Goal: Find contact information: Find contact information

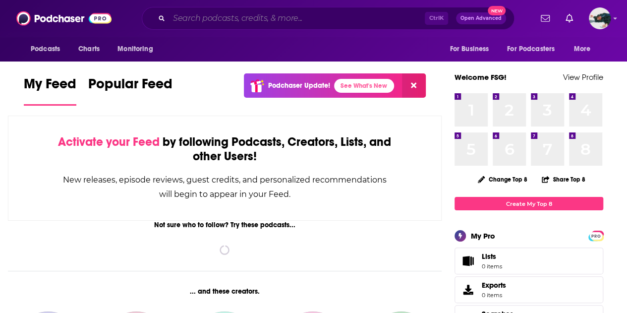
click at [282, 13] on input "Search podcasts, credits, & more..." at bounding box center [297, 18] width 256 height 16
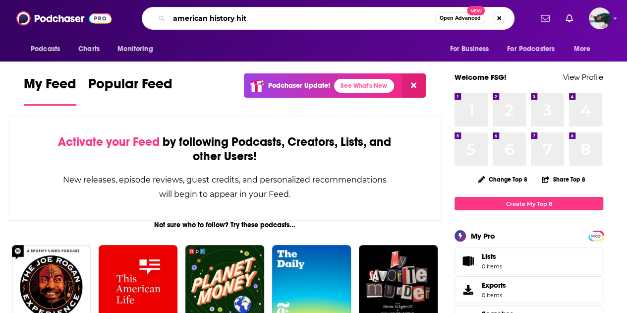
type input "american history hit"
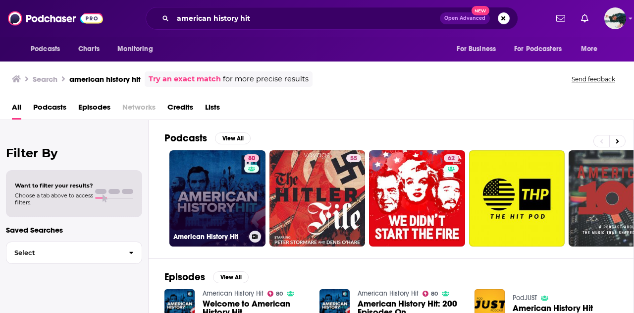
click at [188, 183] on link "80 American History Hit" at bounding box center [218, 198] width 96 height 96
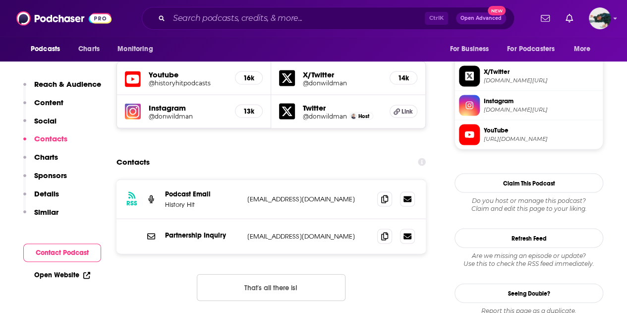
scroll to position [947, 0]
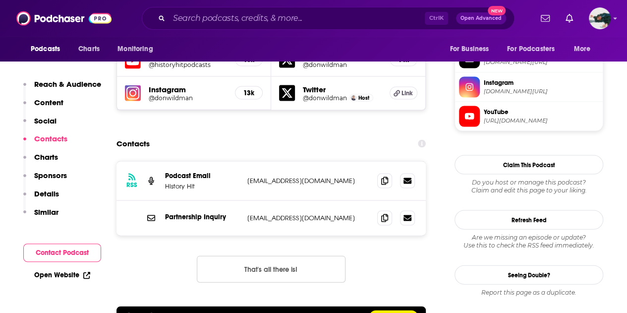
click at [295, 176] on p "info+62c7fb2a7acf3900129dffa7@mg-eu.acast.com" at bounding box center [308, 180] width 122 height 8
drag, startPoint x: 295, startPoint y: 132, endPoint x: 254, endPoint y: 137, distance: 42.0
click at [254, 162] on div "RSS Podcast Email History Hit info+62c7fb2a7acf3900129dffa7@mg-eu.acast.com inf…" at bounding box center [272, 181] width 312 height 39
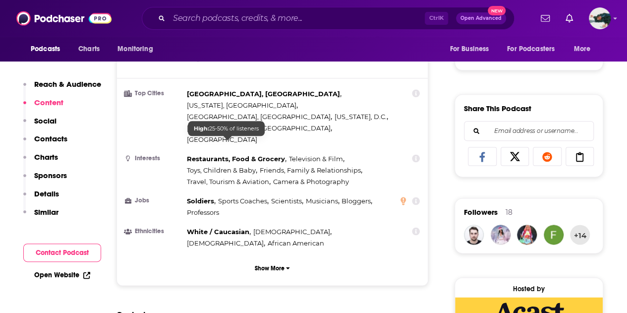
scroll to position [564, 0]
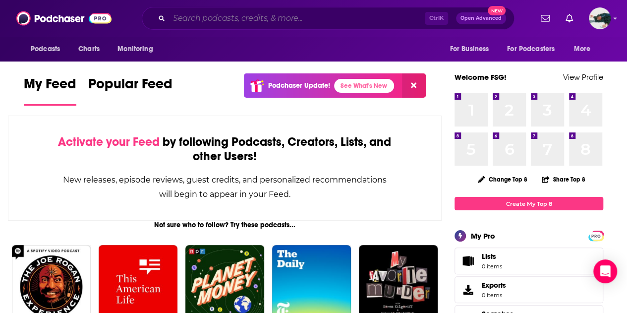
click at [263, 23] on input "Search podcasts, credits, & more..." at bounding box center [297, 18] width 256 height 16
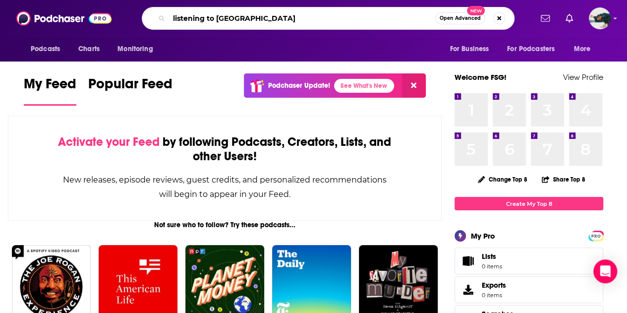
type input "listening to [GEOGRAPHIC_DATA]"
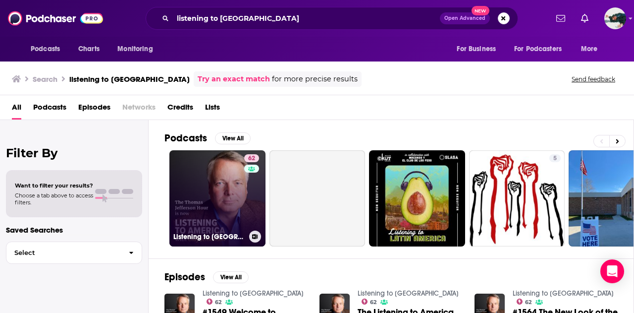
click at [187, 203] on link "62 Listening to [GEOGRAPHIC_DATA]" at bounding box center [218, 198] width 96 height 96
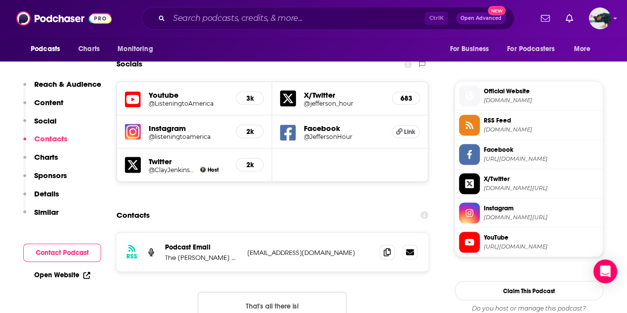
scroll to position [851, 0]
drag, startPoint x: 348, startPoint y: 196, endPoint x: 247, endPoint y: 194, distance: 101.1
click at [247, 248] on p "[EMAIL_ADDRESS][DOMAIN_NAME]" at bounding box center [309, 252] width 124 height 8
copy p "[EMAIL_ADDRESS][DOMAIN_NAME]"
